Goal: Task Accomplishment & Management: Manage account settings

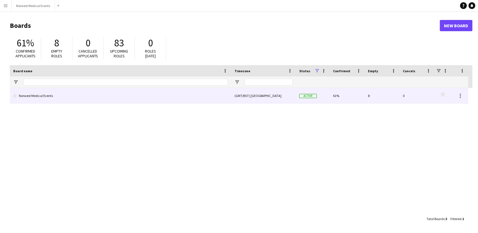
click at [189, 97] on link "Norwest Medical Events" at bounding box center [120, 96] width 214 height 16
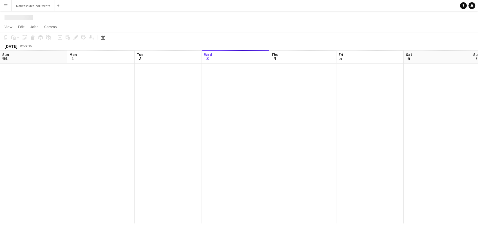
scroll to position [0, 135]
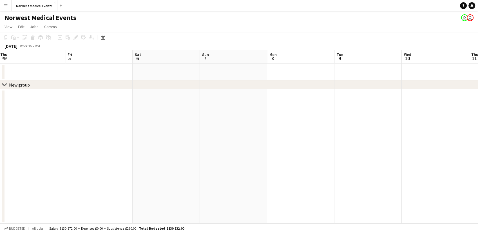
drag, startPoint x: 277, startPoint y: 127, endPoint x: 48, endPoint y: 105, distance: 230.2
click at [64, 109] on app-calendar-viewport "Sun 31 Mon 1 Tue 2 Wed 3 Thu 4 Fri 5 Sat 6 Sun 7 Mon 8 Tue 9 Wed 10 Thu 11 Fri …" at bounding box center [239, 137] width 478 height 174
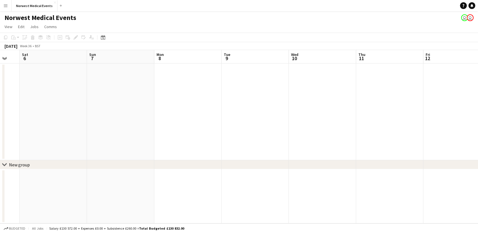
click at [148, 95] on app-calendar-viewport "Wed 3 Thu 4 Fri 5 Sat 6 Sun 7 Mon 8 Tue 9 Wed 10 Thu 11 Fri 12 Sat 13 Sun 14 12…" at bounding box center [239, 137] width 478 height 174
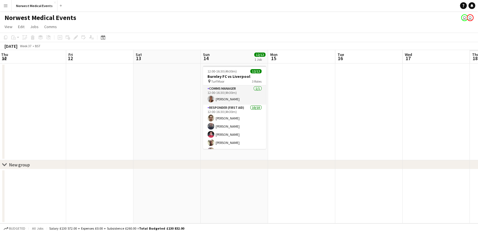
drag, startPoint x: 292, startPoint y: 116, endPoint x: 63, endPoint y: 112, distance: 228.8
click at [68, 114] on app-calendar-viewport "Sun 7 Mon 8 Tue 9 Wed 10 Thu 11 Fri 12 Sat 13 Sun 14 12/12 1 Job Mon 15 Tue 16 …" at bounding box center [239, 137] width 478 height 174
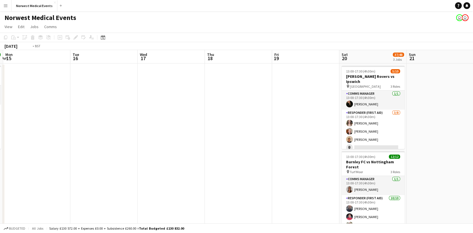
drag, startPoint x: 265, startPoint y: 134, endPoint x: 17, endPoint y: 120, distance: 248.9
click at [40, 124] on app-calendar-viewport "Thu 11 Fri 12 Sat 13 Sun 14 12/12 1 Job Mon 15 Tue 16 Wed 17 Thu 18 Fri 19 Sat …" at bounding box center [236, 203] width 473 height 307
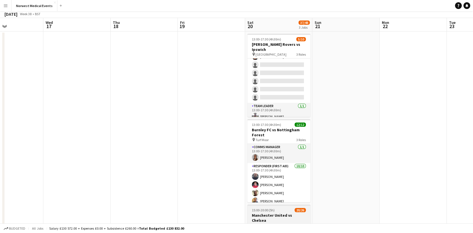
scroll to position [8, 0]
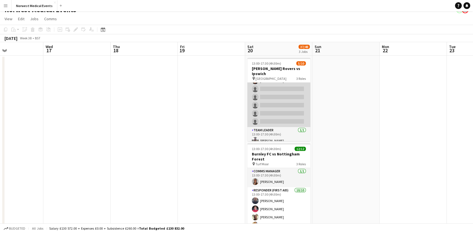
click at [290, 109] on app-card-role "Responder (First Aid) 3/8 13:00-17:30 (4h30m) Rebecca Vose Doug Black Matthew E…" at bounding box center [278, 89] width 63 height 76
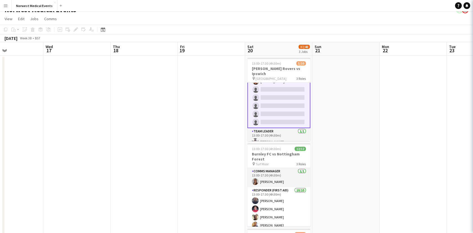
scroll to position [52, 0]
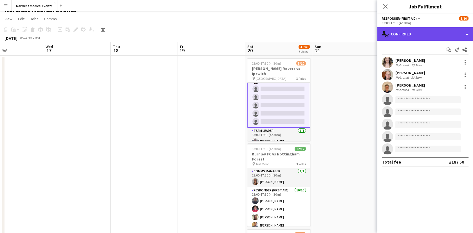
click at [423, 30] on div "single-neutral-actions-check-2 Confirmed" at bounding box center [425, 34] width 96 height 14
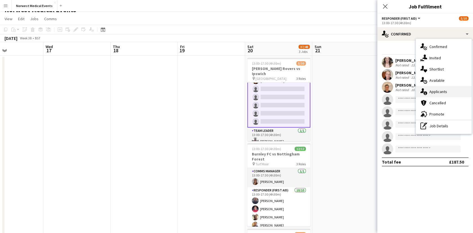
click at [441, 90] on span "Applicants" at bounding box center [438, 91] width 18 height 5
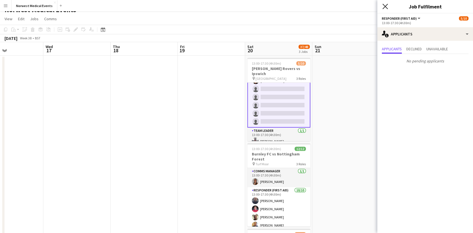
click at [383, 5] on icon at bounding box center [384, 6] width 5 height 5
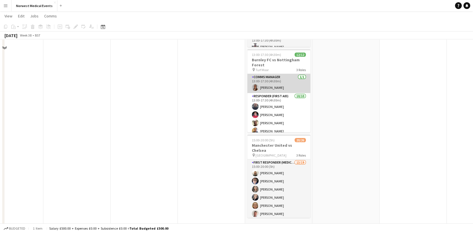
scroll to position [0, 0]
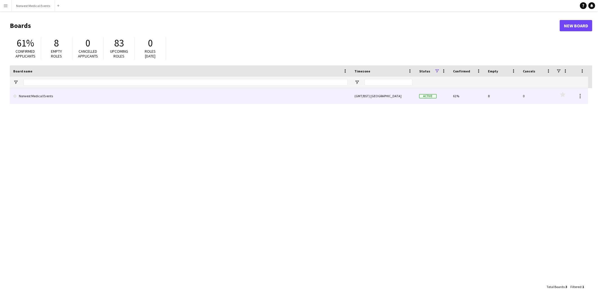
click at [164, 95] on link "Norwest Medical Events" at bounding box center [180, 96] width 334 height 16
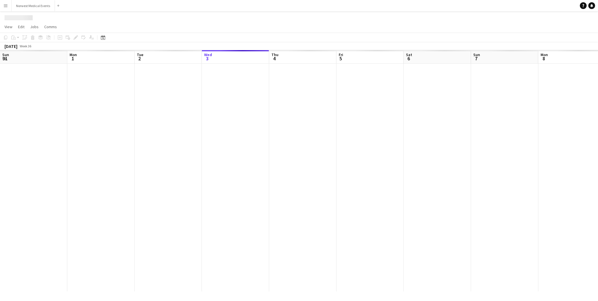
scroll to position [0, 134]
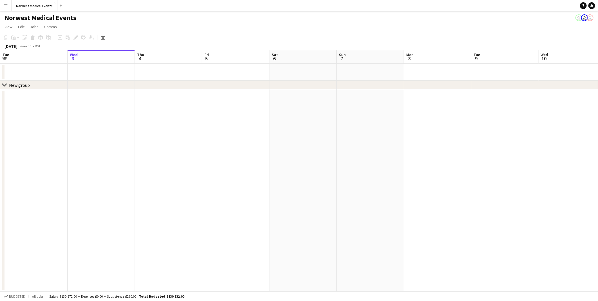
click at [5, 4] on app-icon "Menu" at bounding box center [5, 5] width 5 height 5
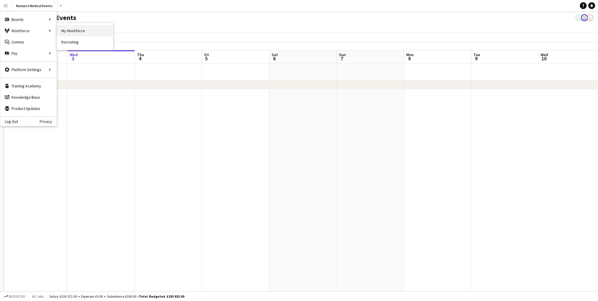
click at [66, 31] on link "My Workforce" at bounding box center [85, 30] width 56 height 11
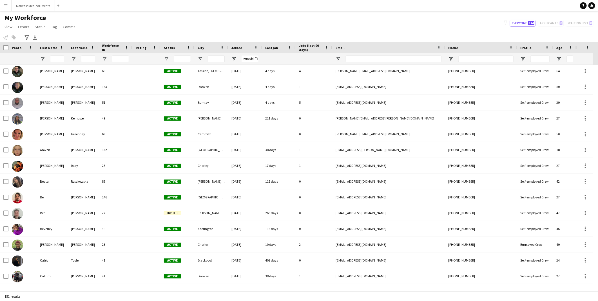
scroll to position [156, 0]
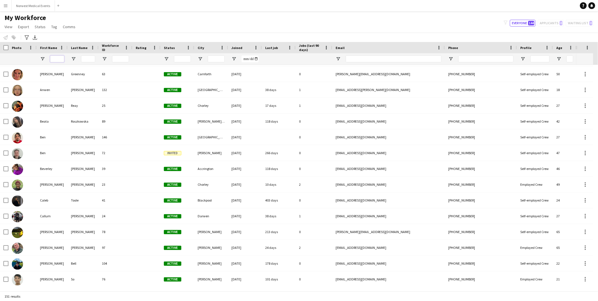
click at [60, 59] on input "First Name Filter Input" at bounding box center [57, 58] width 14 height 7
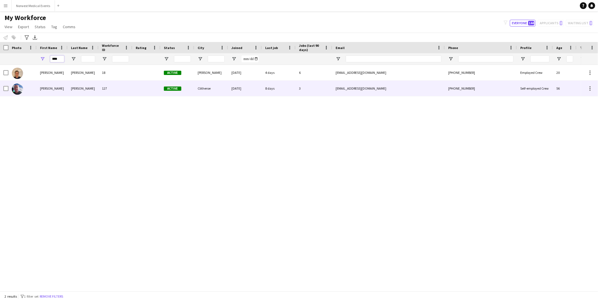
type input "****"
click at [55, 83] on div "Matthew" at bounding box center [52, 87] width 31 height 15
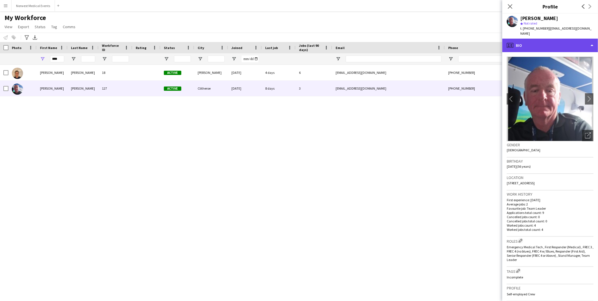
click at [552, 39] on div "profile Bio" at bounding box center [550, 46] width 96 height 14
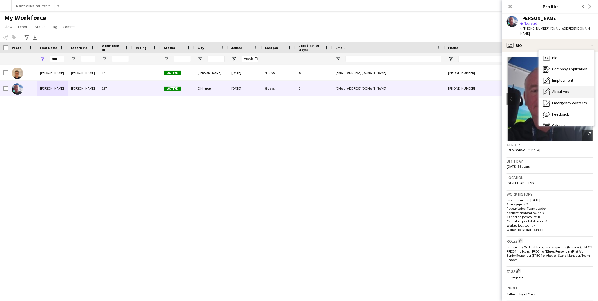
click at [568, 86] on div "About you About you" at bounding box center [566, 91] width 56 height 11
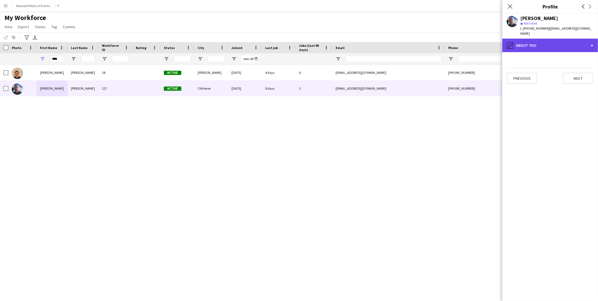
click at [543, 45] on div "pencil4 About you" at bounding box center [550, 46] width 96 height 14
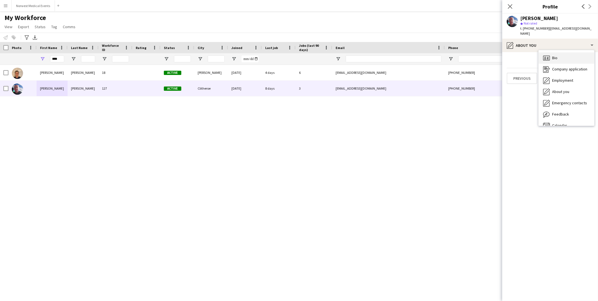
click at [562, 55] on div "Bio Bio" at bounding box center [566, 57] width 56 height 11
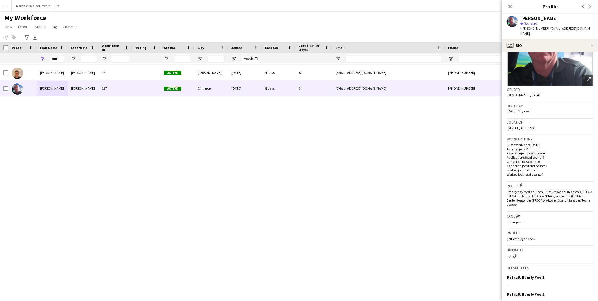
scroll to position [110, 0]
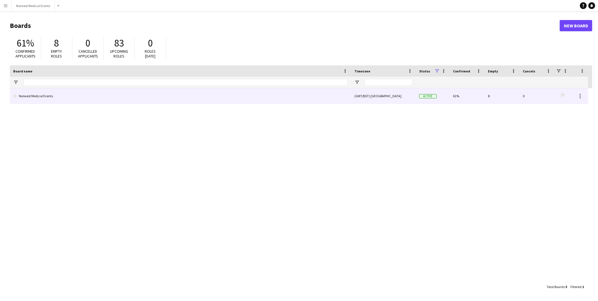
click at [75, 100] on link "Norwest Medical Events" at bounding box center [180, 96] width 334 height 16
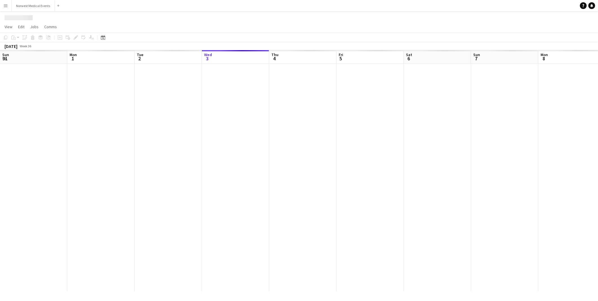
scroll to position [0, 134]
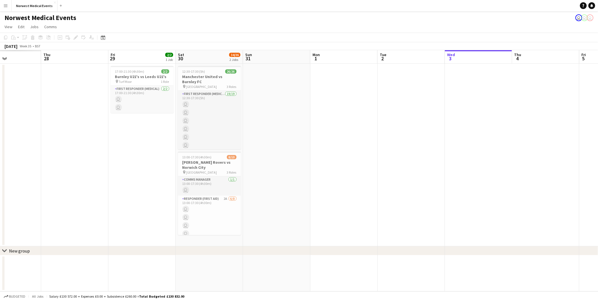
drag, startPoint x: 105, startPoint y: 138, endPoint x: 356, endPoint y: 148, distance: 251.2
click at [483, 156] on app-calendar-viewport "Mon 25 Tue 26 Wed 27 Thu 28 Fri 29 2/2 1 Job Sat 30 34/36 2 Jobs Sun 31 Mon 1 T…" at bounding box center [299, 170] width 598 height 241
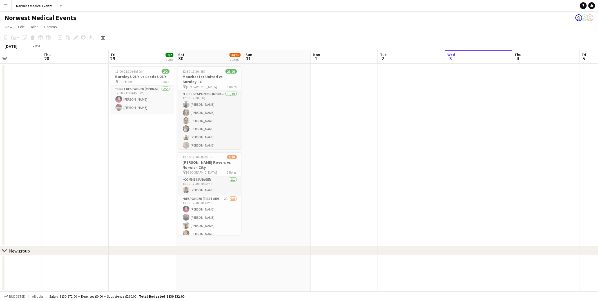
scroll to position [0, 0]
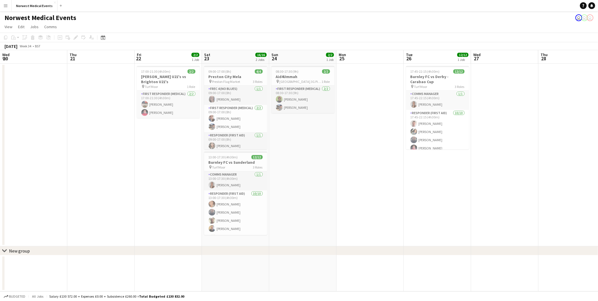
drag, startPoint x: 114, startPoint y: 159, endPoint x: 573, endPoint y: 180, distance: 459.8
click at [573, 180] on app-calendar-viewport "Wed 20 Thu 21 Fri 22 2/2 1 Job Sat 23 16/16 2 Jobs Sun 24 2/2 1 Job Mon 25 Tue …" at bounding box center [299, 170] width 598 height 241
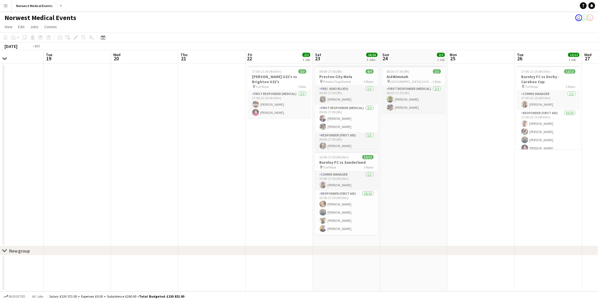
drag, startPoint x: 78, startPoint y: 167, endPoint x: 452, endPoint y: 188, distance: 374.6
click at [452, 188] on app-calendar-viewport "Mon 18 Tue 19 Wed 20 Thu 21 Fri 22 2/2 1 Job Sat 23 16/16 2 Jobs Sun 24 2/2 1 J…" at bounding box center [299, 170] width 598 height 241
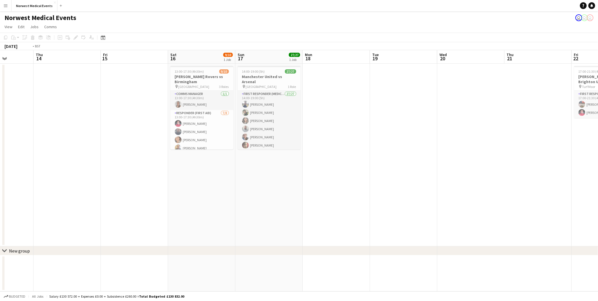
drag, startPoint x: 64, startPoint y: 171, endPoint x: 400, endPoint y: 156, distance: 336.4
click at [514, 172] on app-calendar-viewport "Mon 11 Tue 12 Wed 13 Thu 14 Fri 15 Sat 16 9/10 1 Job Sun 17 27/27 1 Job Mon 18 …" at bounding box center [299, 170] width 598 height 241
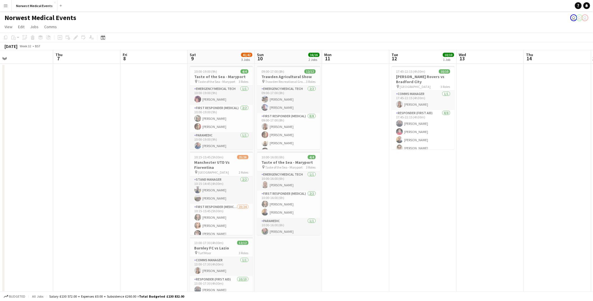
scroll to position [0, 231]
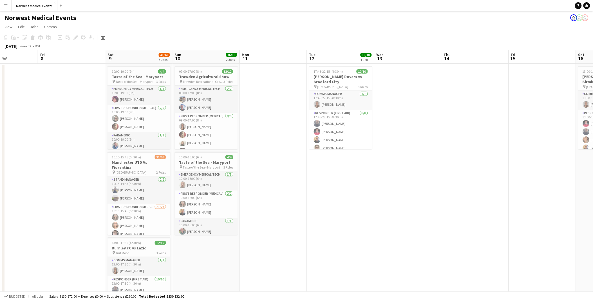
drag, startPoint x: 37, startPoint y: 156, endPoint x: 94, endPoint y: 136, distance: 60.6
click at [94, 136] on app-calendar-viewport "Mon 4 Tue 5 Wed 6 Thu 7 Fri 8 Sat 9 41/42 3 Jobs Sun 10 16/16 2 Jobs Mon 11 Tue…" at bounding box center [296, 203] width 593 height 307
click at [324, 139] on app-card-role "Responder (First Aid) [DATE] 17:45-22:15 (4h30m) [PERSON_NAME] [PERSON_NAME] [P…" at bounding box center [340, 148] width 63 height 76
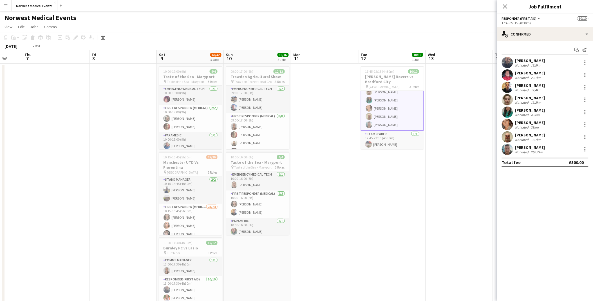
scroll to position [0, 224]
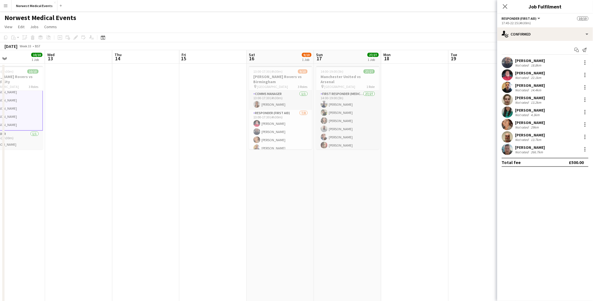
drag, startPoint x: 423, startPoint y: 156, endPoint x: 93, endPoint y: 125, distance: 331.0
click at [93, 125] on app-calendar-viewport "Sat 9 41/42 3 Jobs Sun 10 16/16 2 Jobs Mon 11 Tue 12 10/10 1 Job Wed 13 Thu 14 …" at bounding box center [296, 203] width 593 height 307
click at [284, 135] on app-card-role "Responder (First Aid) [DATE] 13:00-17:30 (4h30m) [PERSON_NAME] [PERSON_NAME] [P…" at bounding box center [280, 148] width 63 height 76
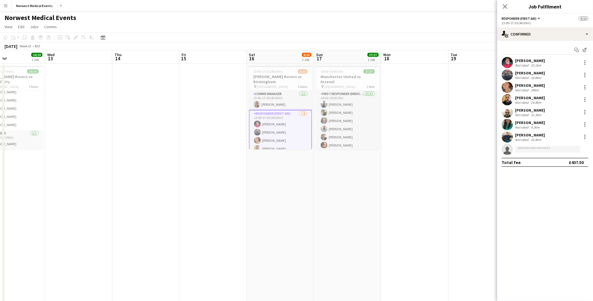
scroll to position [57, 0]
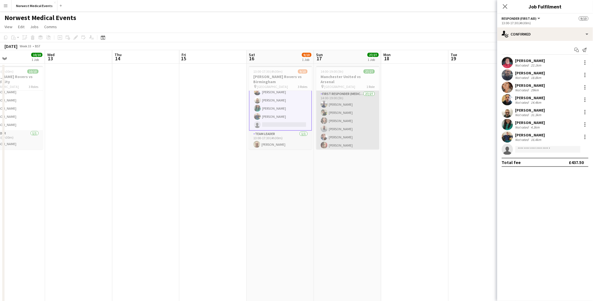
click at [341, 97] on app-card-role "First Responder (Medical) 27/27 14:00-19:00 (5h) [PERSON_NAME] [PERSON_NAME] [P…" at bounding box center [347, 206] width 63 height 231
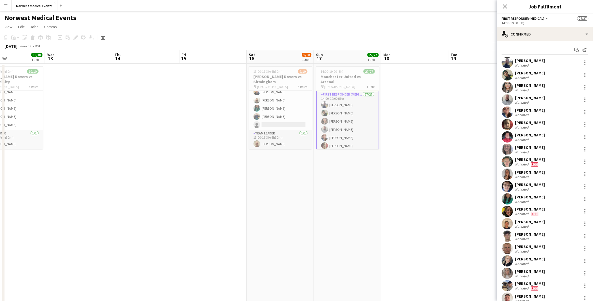
scroll to position [56, 0]
click at [528, 157] on div "[PERSON_NAME]" at bounding box center [533, 159] width 37 height 5
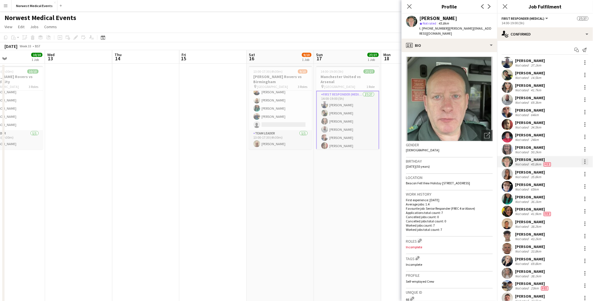
click at [583, 162] on div at bounding box center [585, 161] width 7 height 7
click at [556, 167] on button "Edit fee" at bounding box center [562, 172] width 44 height 14
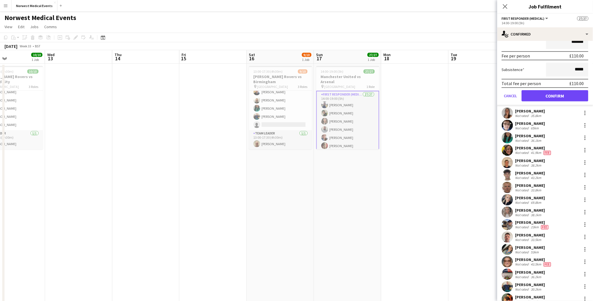
scroll to position [0, 0]
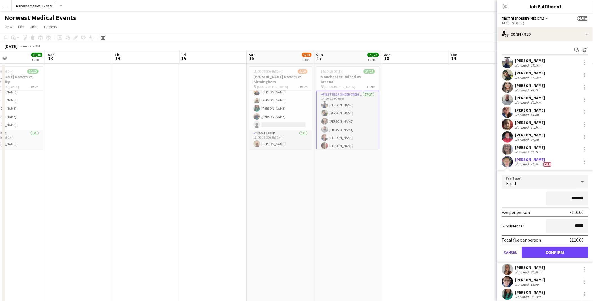
click at [520, 165] on div "Not rated" at bounding box center [522, 164] width 15 height 5
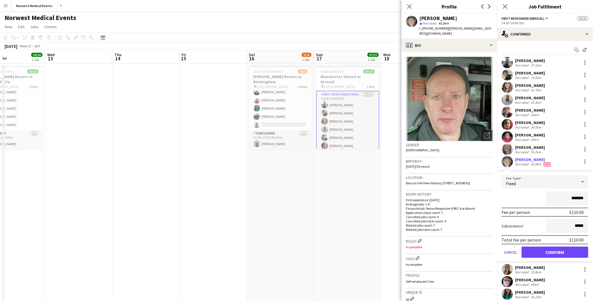
drag, startPoint x: 409, startPoint y: 8, endPoint x: 478, endPoint y: 52, distance: 81.7
click at [409, 8] on icon "Close pop-in" at bounding box center [409, 6] width 5 height 5
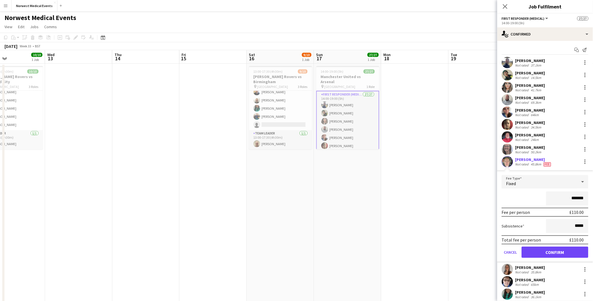
scroll to position [187, 0]
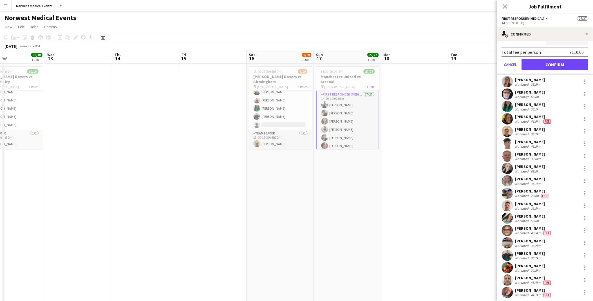
click at [519, 191] on div "[PERSON_NAME]" at bounding box center [532, 190] width 34 height 5
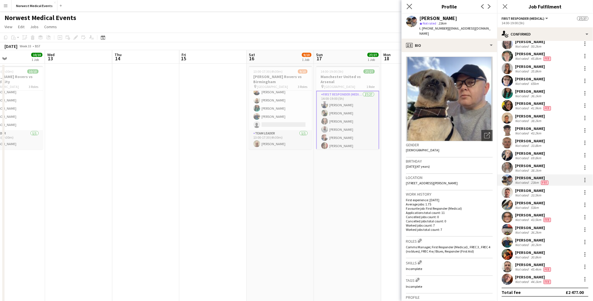
click at [408, 3] on app-icon "Close pop-in" at bounding box center [410, 7] width 8 height 8
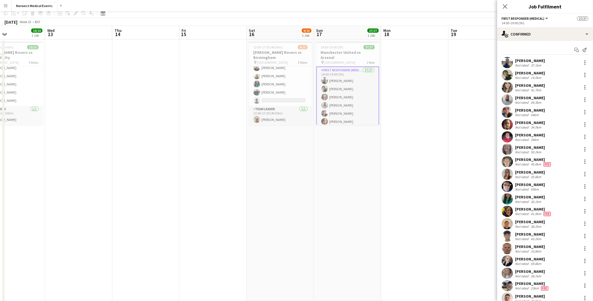
scroll to position [0, 0]
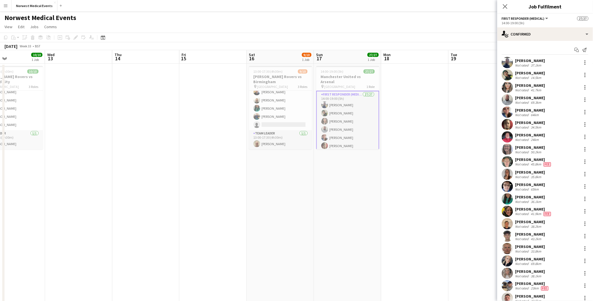
click at [504, 7] on icon "Close pop-in" at bounding box center [505, 6] width 5 height 5
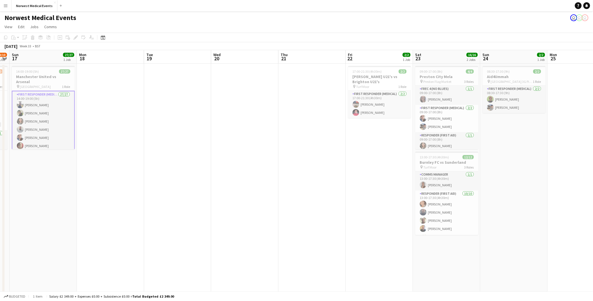
scroll to position [0, 234]
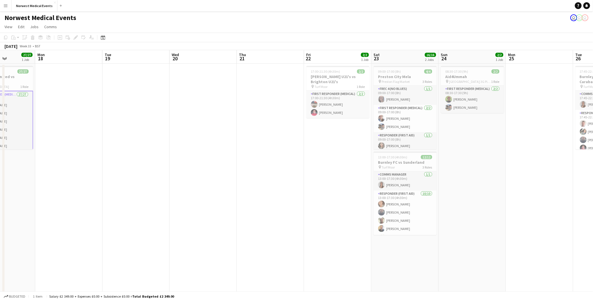
drag, startPoint x: 418, startPoint y: 156, endPoint x: 173, endPoint y: 157, distance: 246.0
click at [173, 157] on app-calendar-viewport "Thu 14 Fri 15 Sat 16 9/10 1 Job Sun 17 27/27 1 Job Mon 18 Tue 19 Wed 20 Thu 21 …" at bounding box center [296, 203] width 593 height 307
click at [333, 113] on app-card-role "First Responder (Medical) [DATE] 17:00-21:30 (4h30m) [PERSON_NAME] [PERSON_NAME]" at bounding box center [337, 104] width 63 height 27
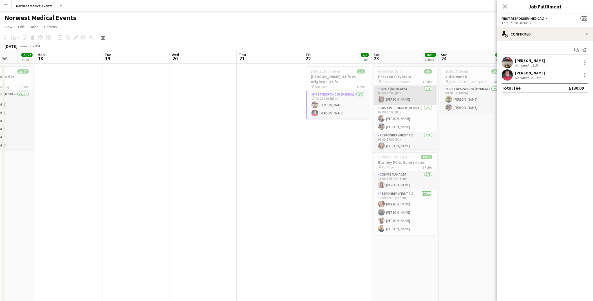
click at [418, 97] on app-card-role "FREC 4 (no blues) [DATE] 09:00-17:00 (8h) [PERSON_NAME]" at bounding box center [405, 95] width 63 height 19
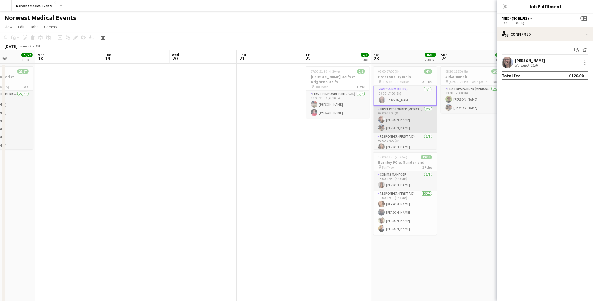
click at [417, 113] on app-card-role "First Responder (Medical) [DATE] 09:00-17:00 (8h) [PERSON_NAME] [PERSON_NAME]" at bounding box center [405, 119] width 63 height 27
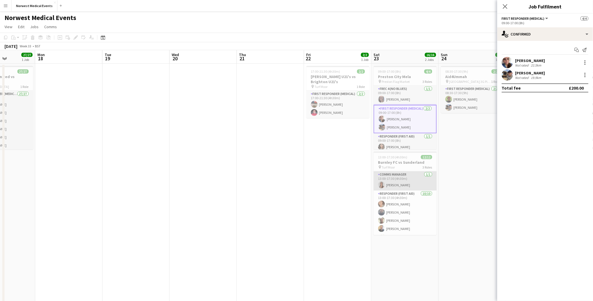
click at [393, 175] on app-card-role "Comms Manager [DATE] 13:00-17:30 (4h30m) [PERSON_NAME]" at bounding box center [405, 180] width 63 height 19
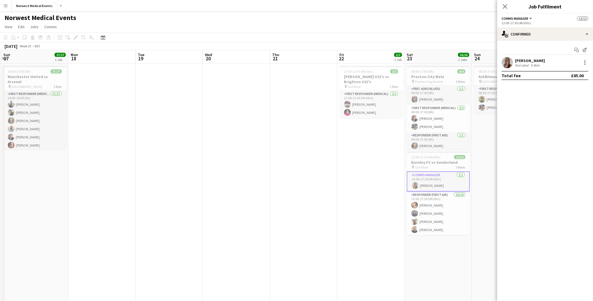
scroll to position [0, 186]
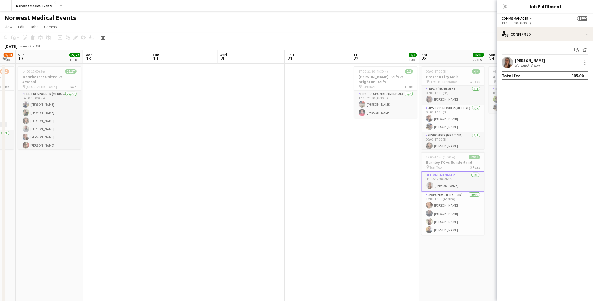
drag, startPoint x: 180, startPoint y: 165, endPoint x: 228, endPoint y: 170, distance: 48.1
click at [228, 170] on app-calendar-viewport "Thu 14 Fri 15 Sat 16 9/10 1 Job Sun 17 27/27 1 Job Mon 18 Tue 19 Wed 20 Thu 21 …" at bounding box center [296, 203] width 593 height 307
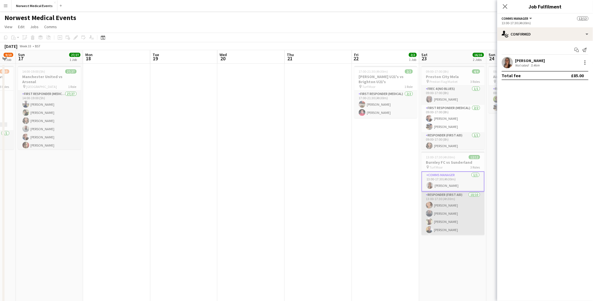
click at [440, 208] on app-card-role "Responder (First Aid) [DATE] 13:00-17:30 (4h30m) [PERSON_NAME] [PERSON_NAME] [P…" at bounding box center [453, 237] width 63 height 93
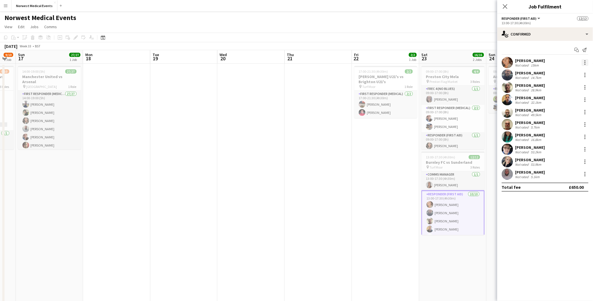
click at [585, 60] on div at bounding box center [585, 60] width 1 height 1
click at [553, 70] on button "Edit fee" at bounding box center [567, 73] width 44 height 14
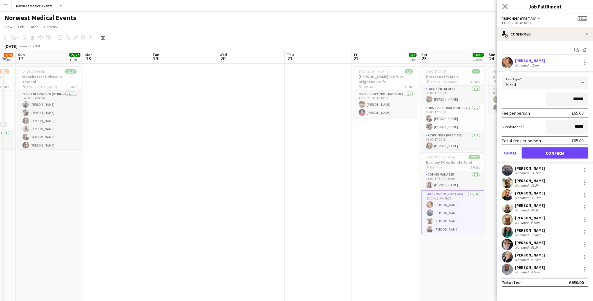
click at [502, 8] on app-icon "Close pop-in" at bounding box center [505, 7] width 8 height 8
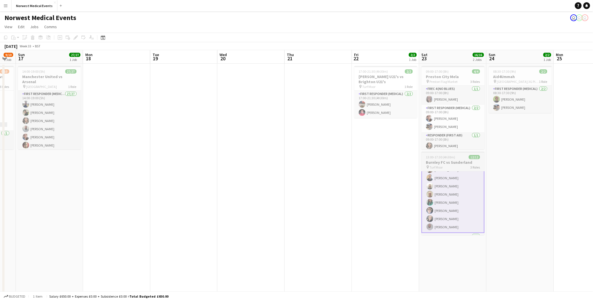
scroll to position [57, 0]
click at [448, 195] on app-card-role "Responder (First Aid) [DATE] 13:00-17:30 (4h30m) [PERSON_NAME] [PERSON_NAME] [P…" at bounding box center [453, 180] width 63 height 94
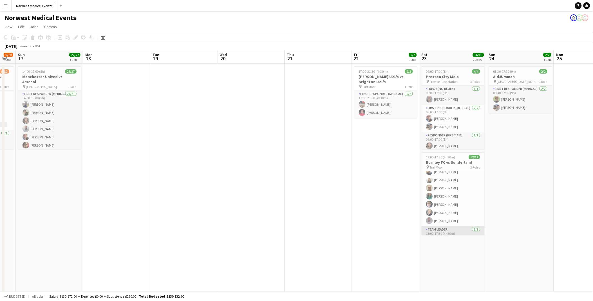
scroll to position [68, 0]
click at [446, 225] on app-card-role "Team Leader [DATE] 13:00-17:30 (4h30m) [PERSON_NAME]" at bounding box center [453, 225] width 63 height 19
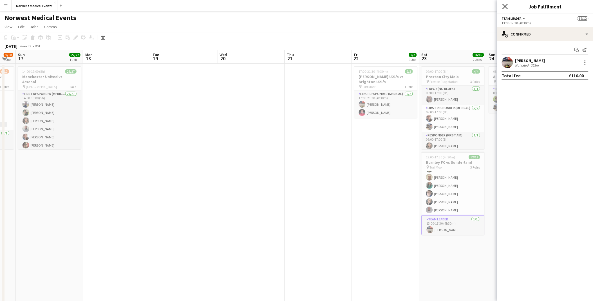
click at [503, 5] on icon at bounding box center [504, 6] width 5 height 5
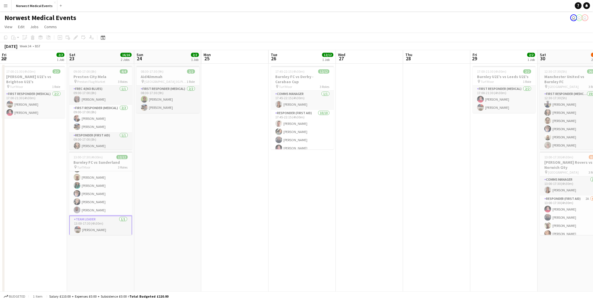
scroll to position [0, 221]
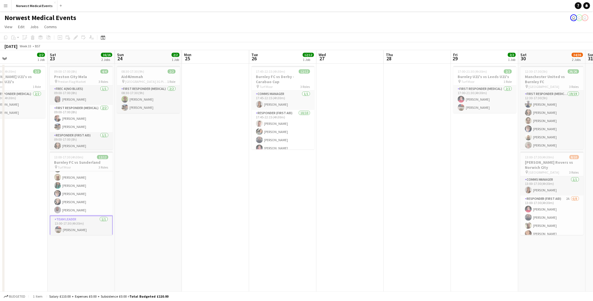
drag, startPoint x: 482, startPoint y: 158, endPoint x: 145, endPoint y: 139, distance: 338.2
click at [145, 139] on app-calendar-viewport "Tue 19 Wed 20 Thu 21 Fri 22 2/2 1 Job Sat 23 16/16 2 Jobs Sun 24 2/2 1 Job Mon …" at bounding box center [296, 203] width 593 height 307
click at [136, 105] on app-card-role "First Responder (Medical) [DATE] 08:30-17:30 (9h) [PERSON_NAME] [PERSON_NAME]" at bounding box center [148, 99] width 63 height 27
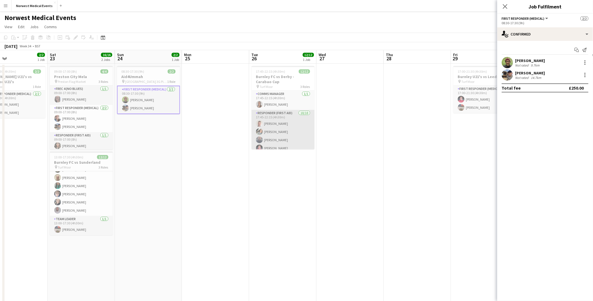
drag, startPoint x: 265, startPoint y: 124, endPoint x: 254, endPoint y: 120, distance: 11.5
click at [265, 124] on app-card-role "Responder (First Aid) [DATE] 17:45-22:15 (4h30m) [PERSON_NAME] [PERSON_NAME] [P…" at bounding box center [283, 156] width 63 height 93
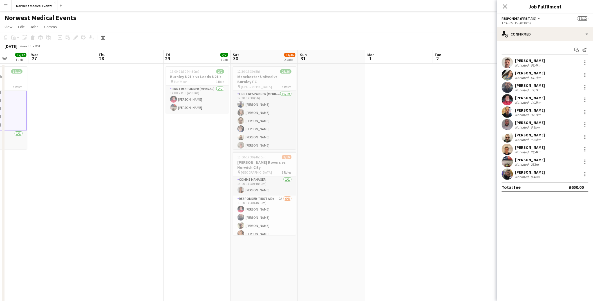
scroll to position [0, 176]
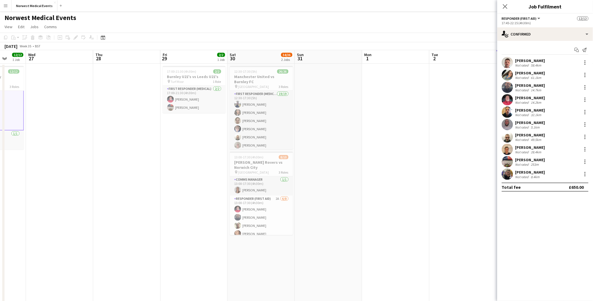
drag, startPoint x: 368, startPoint y: 176, endPoint x: 121, endPoint y: 176, distance: 247.1
click at [121, 176] on app-calendar-viewport "Sun 24 2/2 1 Job Mon 25 Tue 26 12/12 1 Job Wed 27 Thu 28 Fri 29 2/2 1 Job Sat 3…" at bounding box center [296, 203] width 593 height 307
click at [182, 89] on app-card-role "First Responder (Medical) [DATE] 17:00-21:30 (4h30m) [PERSON_NAME] [PERSON_NAME]" at bounding box center [194, 99] width 63 height 27
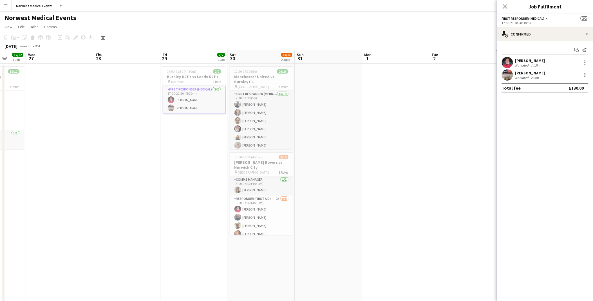
scroll to position [72, 0]
click at [585, 63] on div at bounding box center [585, 62] width 7 height 7
click at [561, 66] on div at bounding box center [296, 150] width 593 height 301
click at [562, 71] on div "[PERSON_NAME] Not rated 233m" at bounding box center [545, 74] width 96 height 11
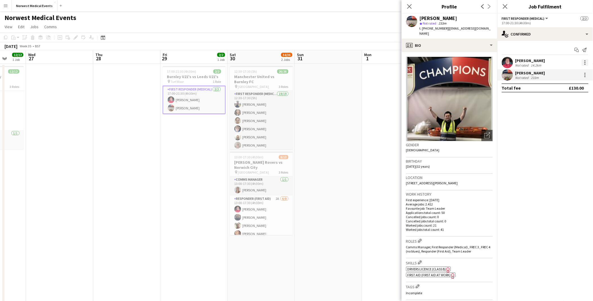
click at [583, 62] on div at bounding box center [585, 62] width 7 height 7
click at [564, 76] on button "Edit fee" at bounding box center [567, 73] width 44 height 14
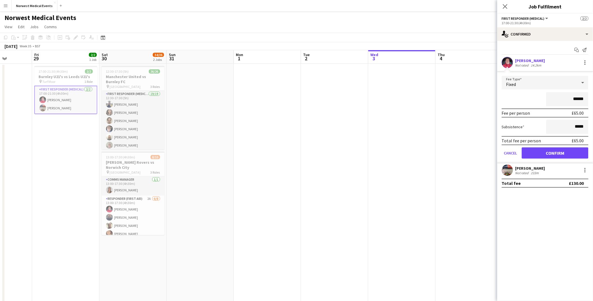
scroll to position [0, 169]
drag, startPoint x: 465, startPoint y: 176, endPoint x: 338, endPoint y: 189, distance: 128.5
click at [338, 189] on app-calendar-viewport "Tue 26 12/12 1 Job Wed 27 Thu 28 Fri 29 2/2 1 Job Sat 30 34/36 2 Jobs Sun 31 Mo…" at bounding box center [296, 203] width 593 height 307
